Goal: Find specific page/section: Find specific page/section

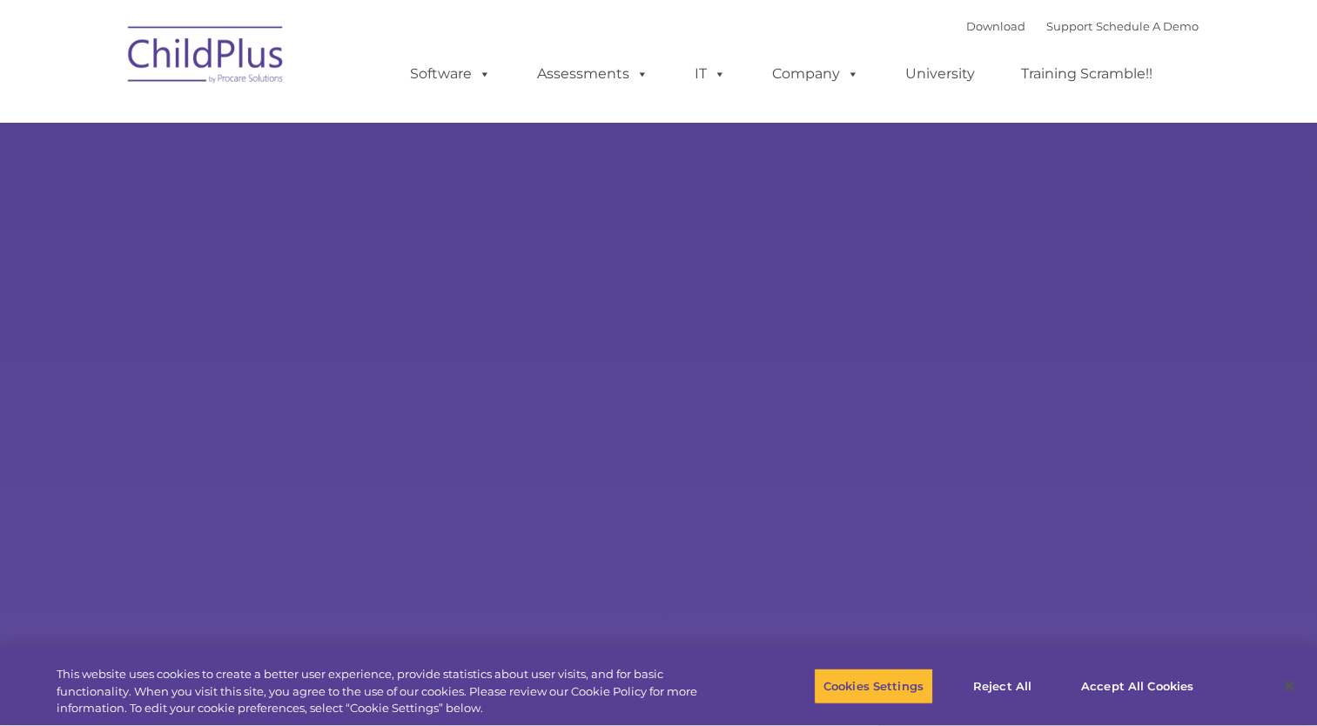
type input ""
select select "MEDIUM"
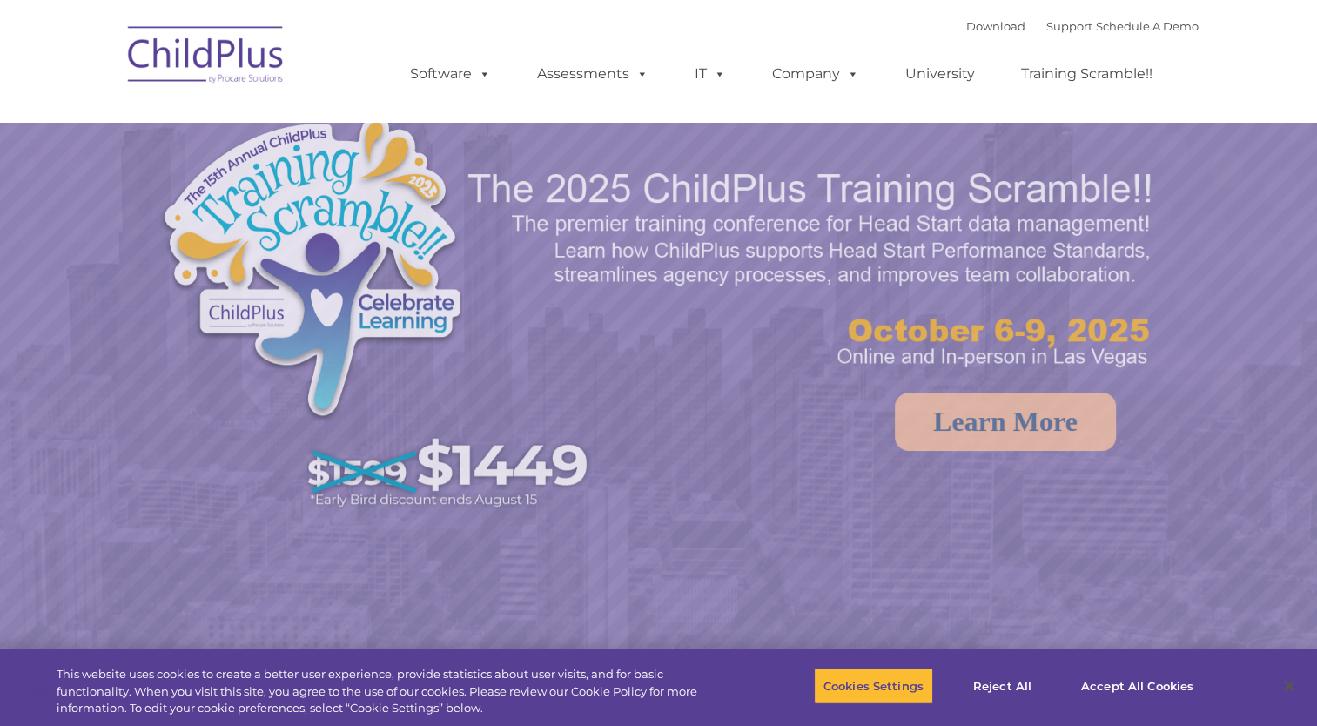
select select "MEDIUM"
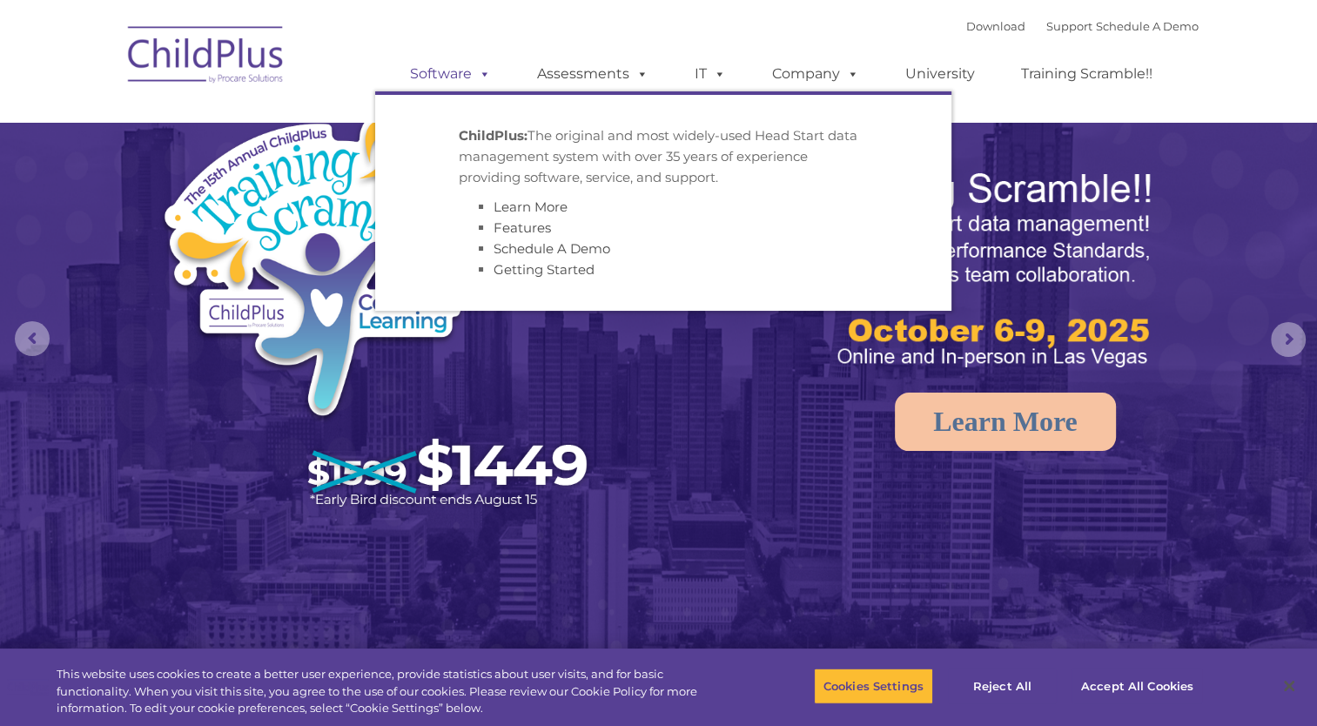
click at [460, 69] on link "Software" at bounding box center [451, 74] width 116 height 35
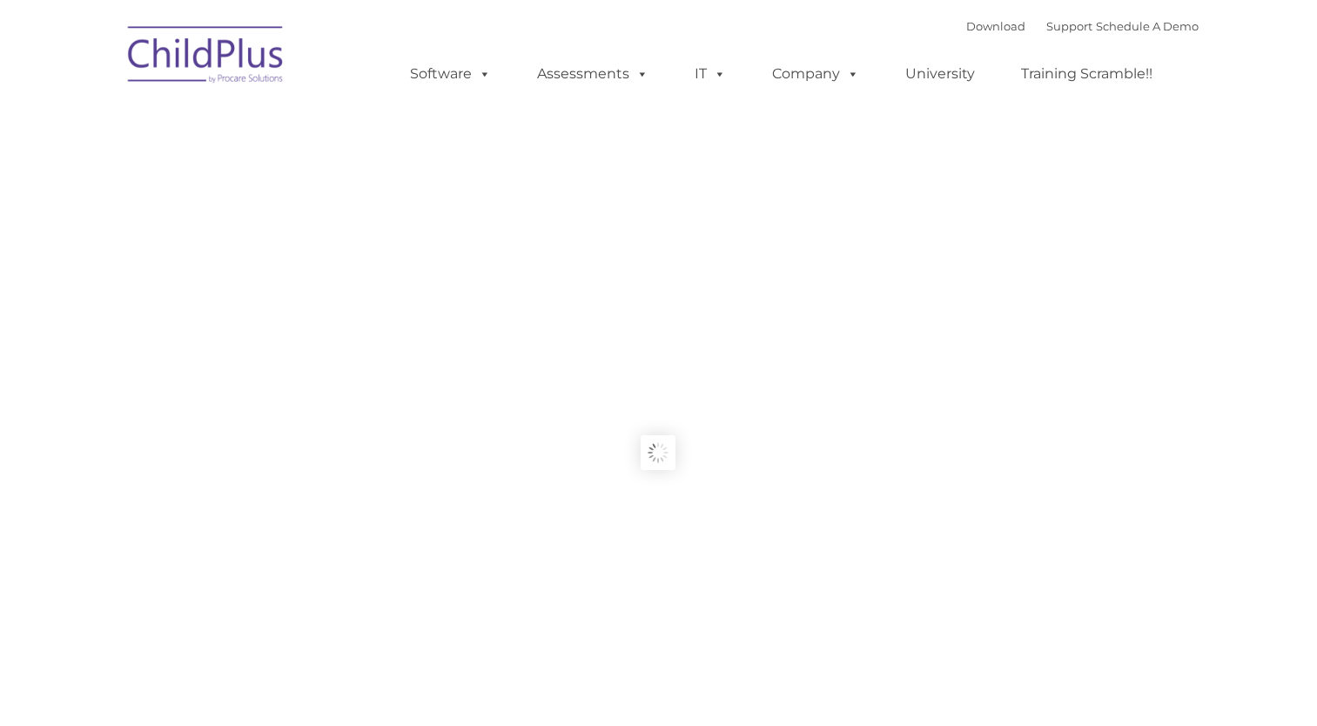
type input ""
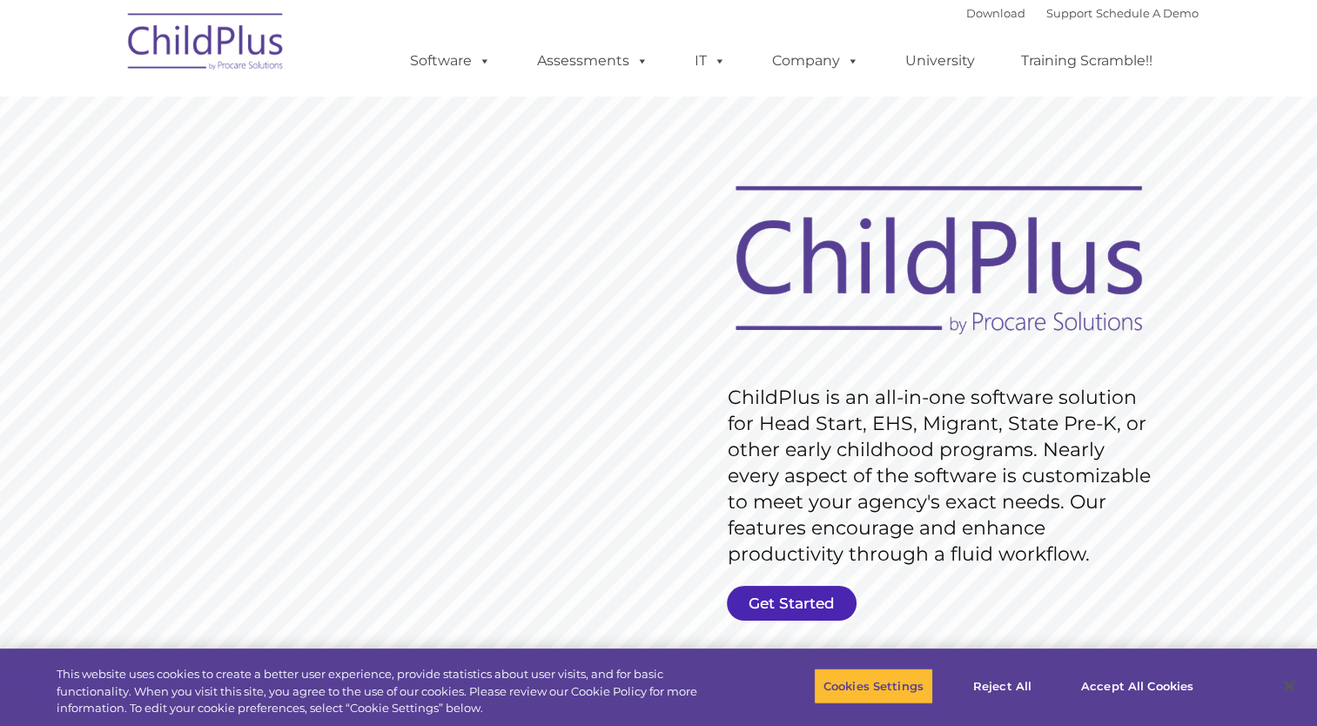
click at [818, 615] on link "Get Started" at bounding box center [792, 603] width 130 height 35
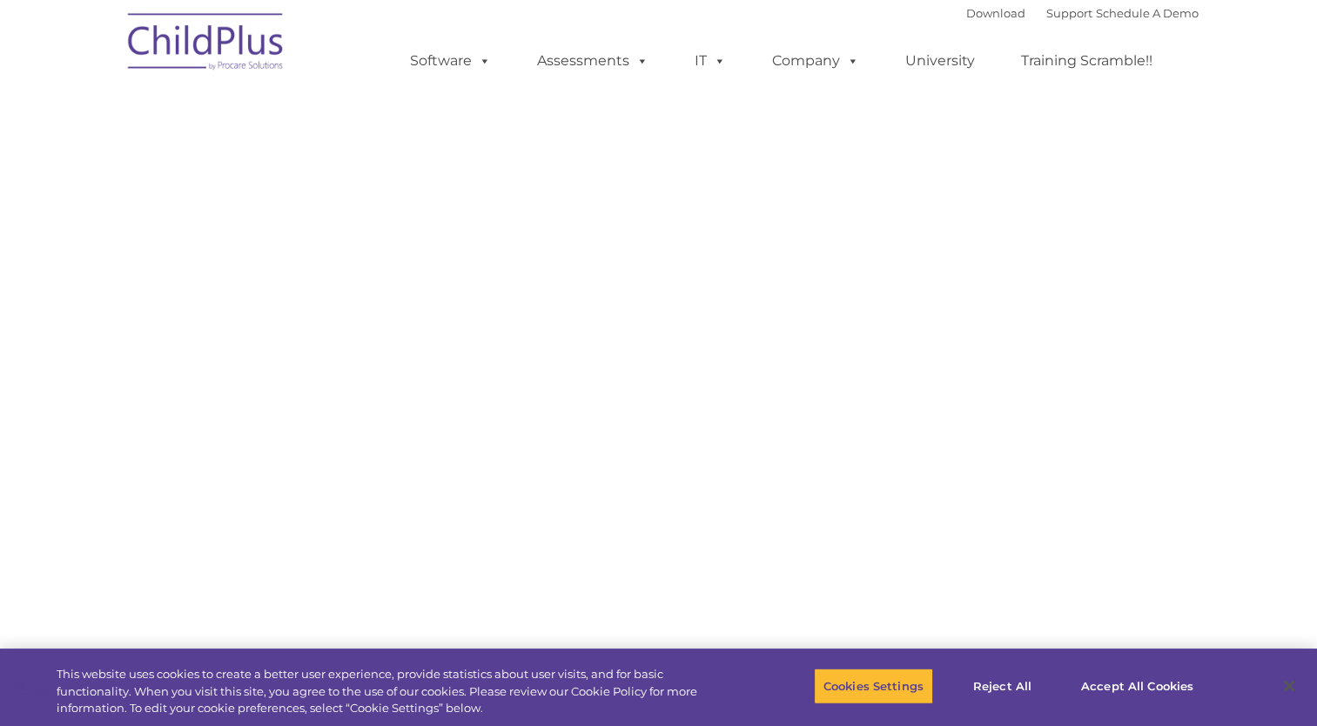
select select "MEDIUM"
